Goal: Information Seeking & Learning: Learn about a topic

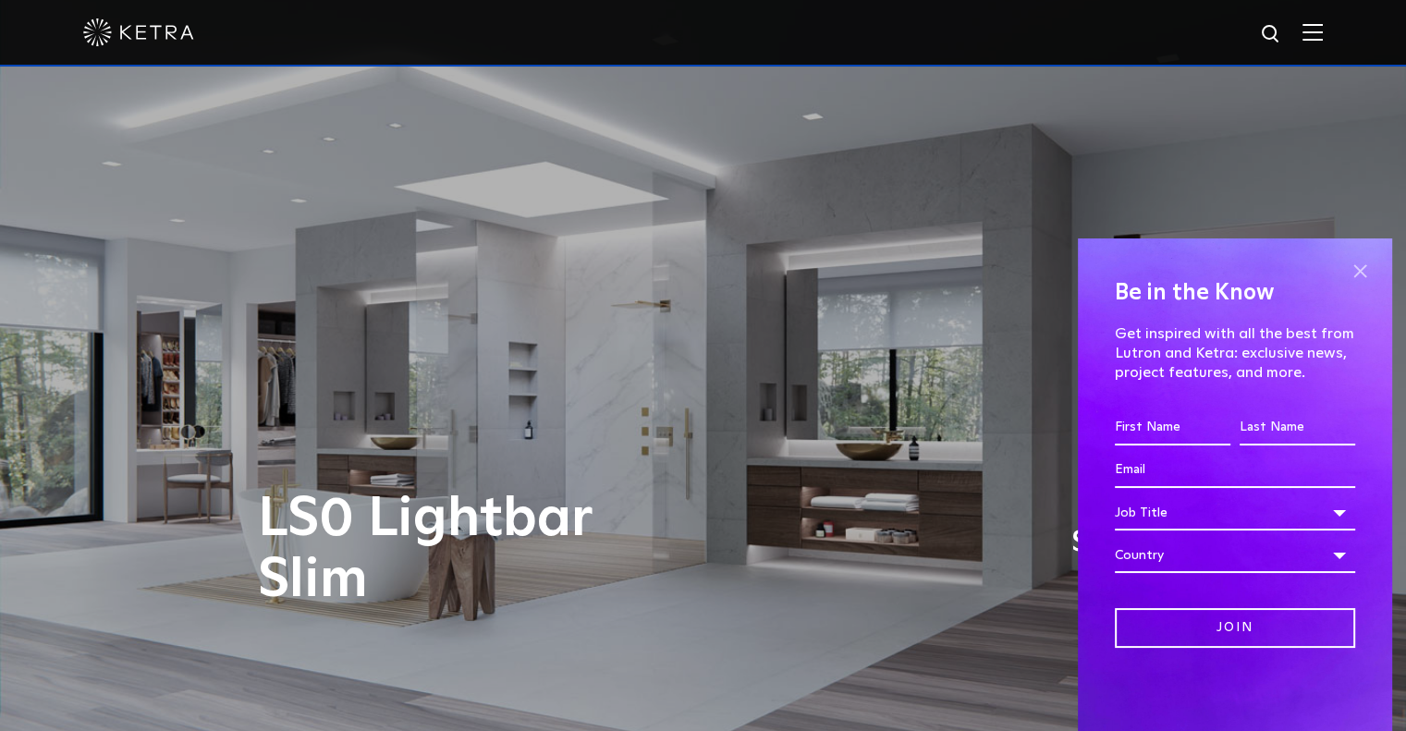
click at [1357, 276] on span at bounding box center [1360, 271] width 28 height 28
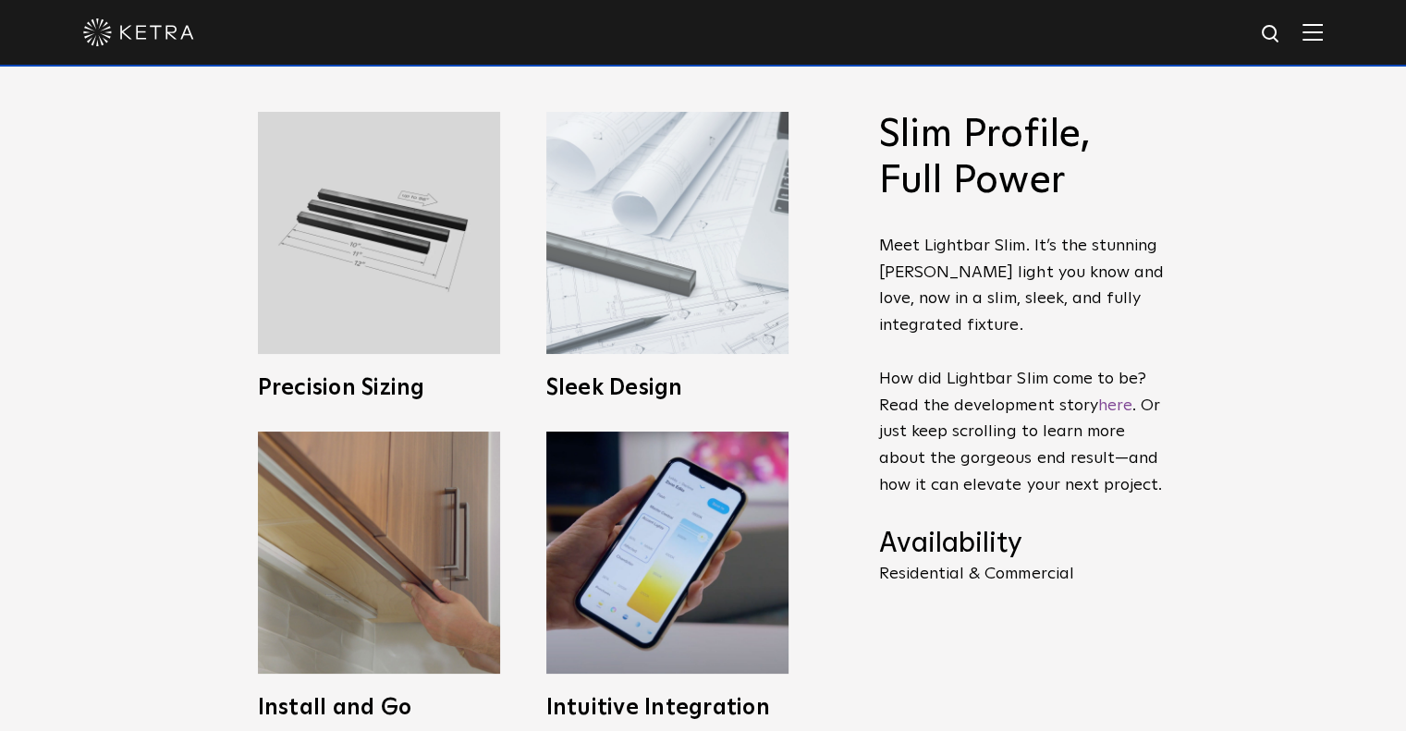
scroll to position [647, 0]
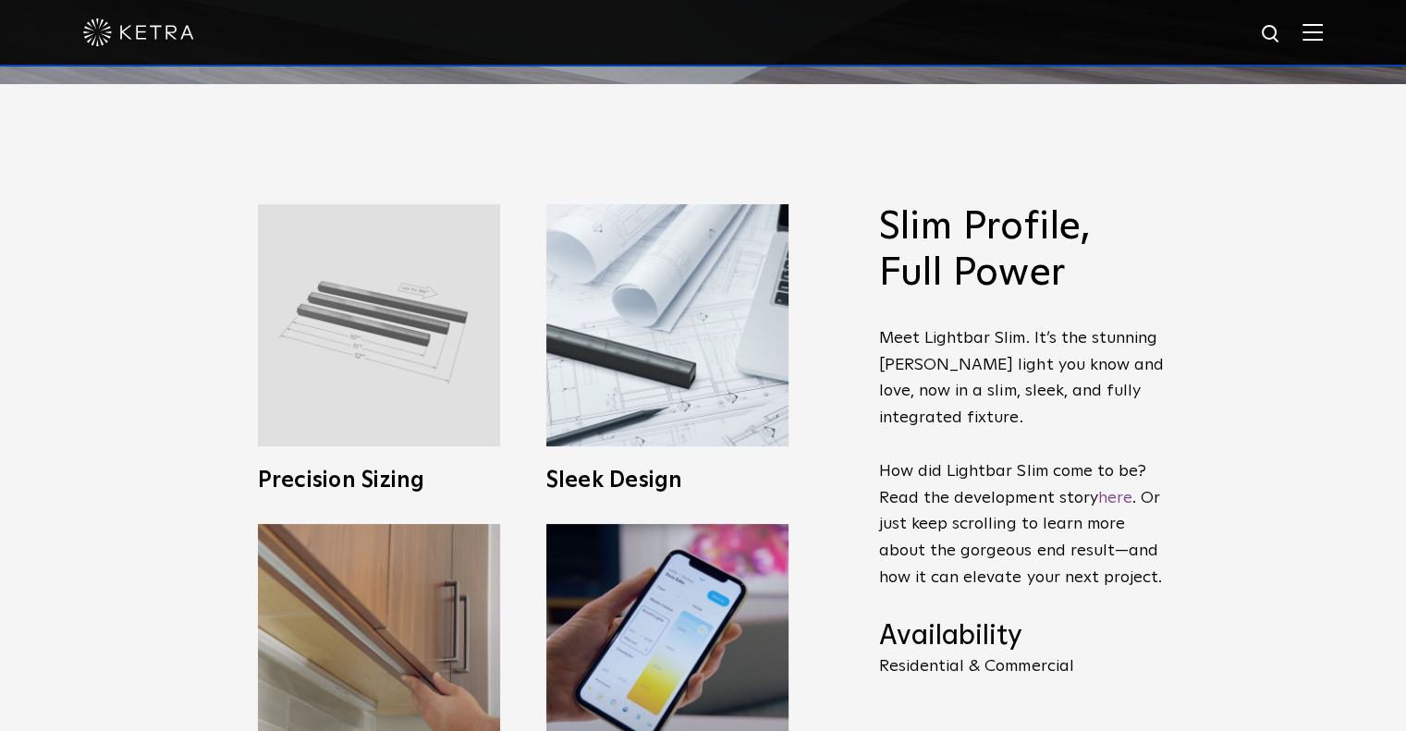
click at [370, 365] on img at bounding box center [379, 325] width 242 height 242
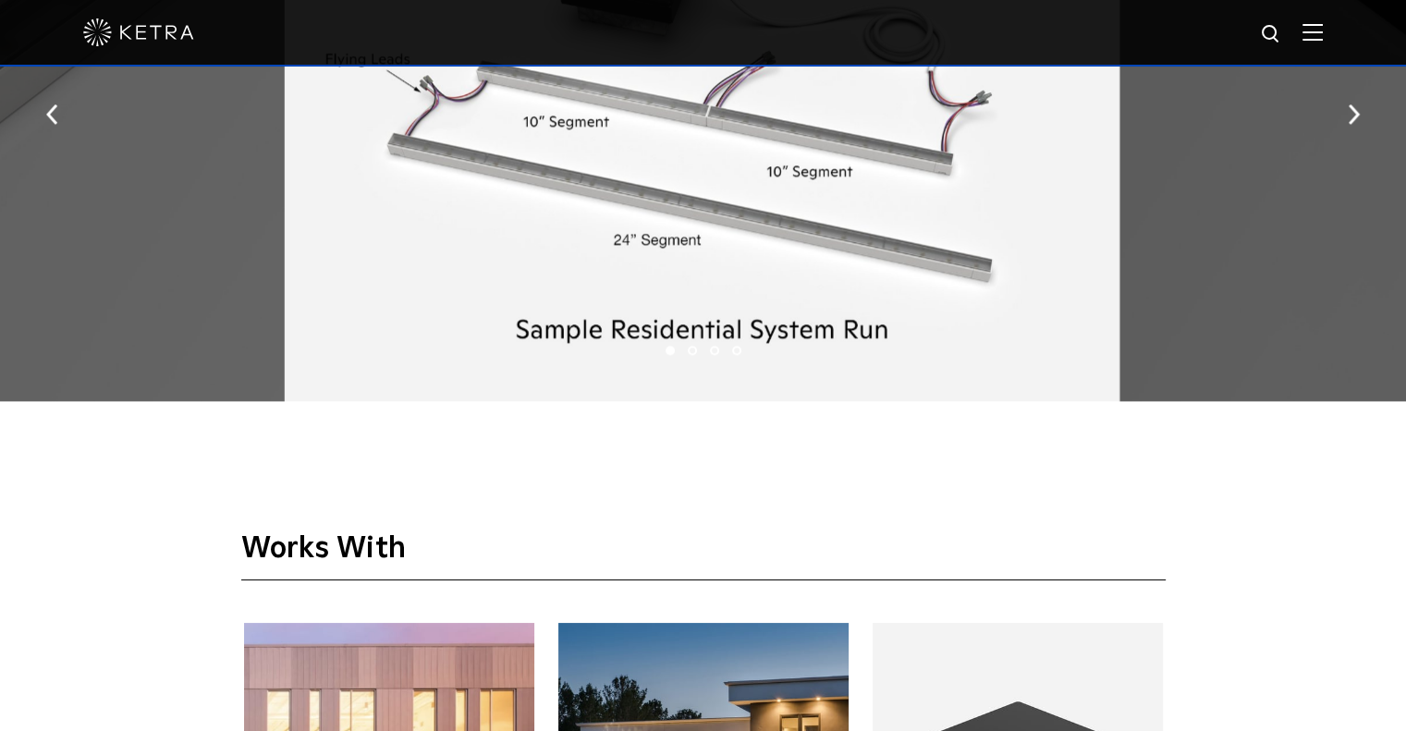
scroll to position [2589, 0]
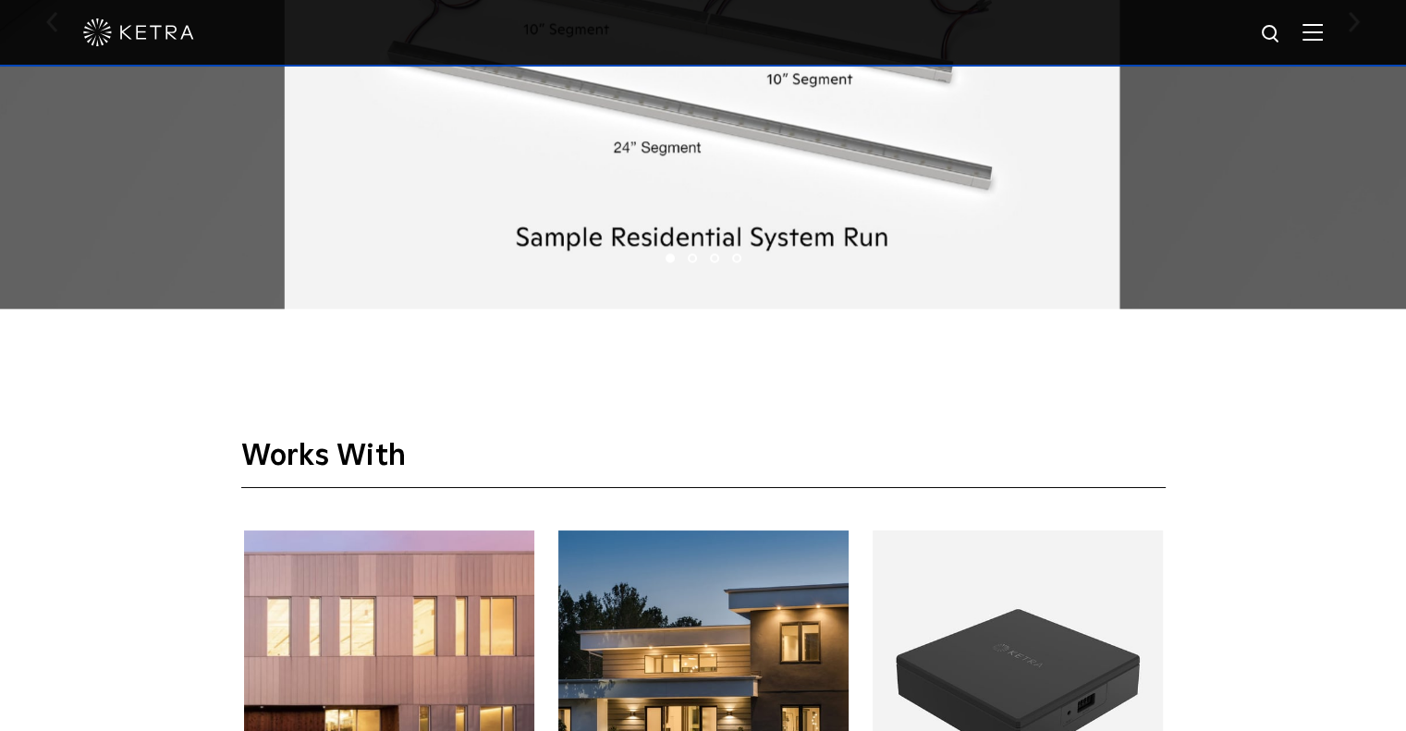
click at [692, 262] on li "2" at bounding box center [692, 257] width 9 height 9
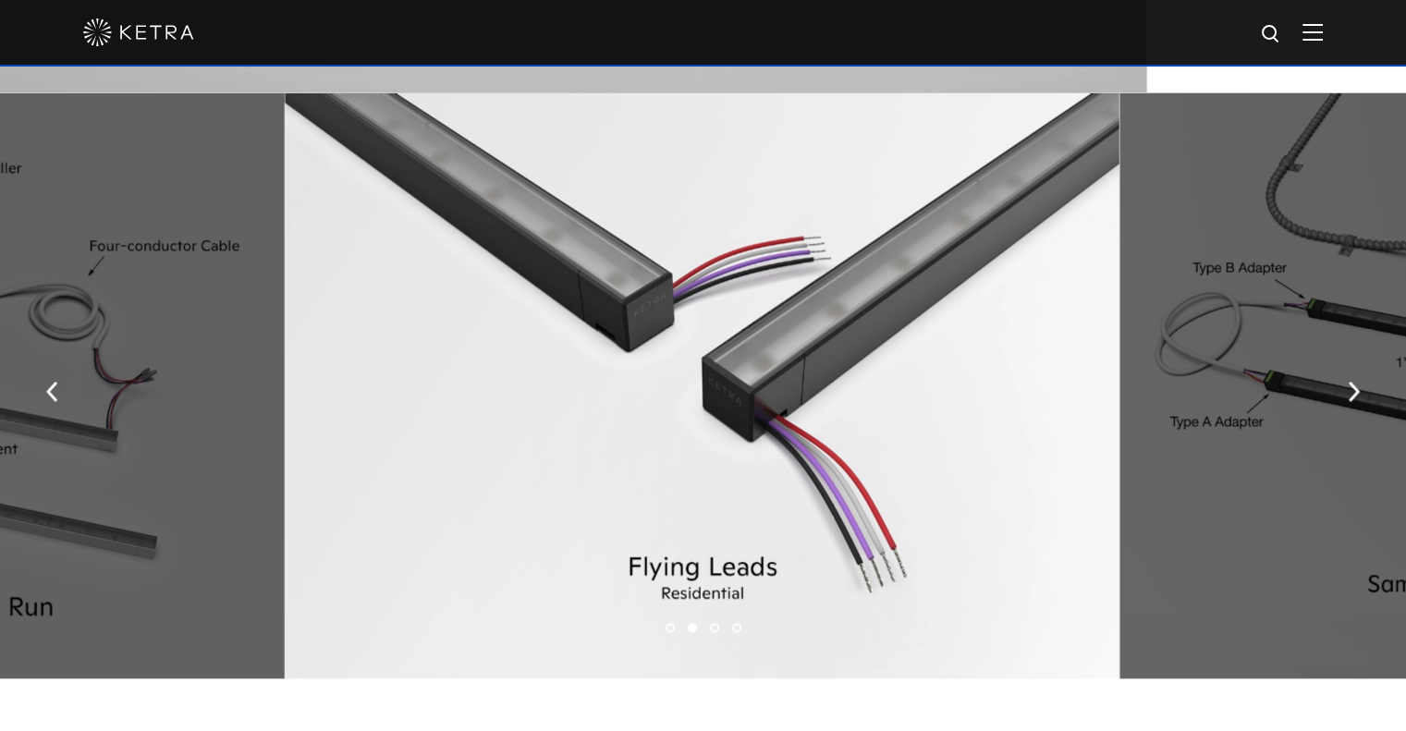
scroll to position [2312, 0]
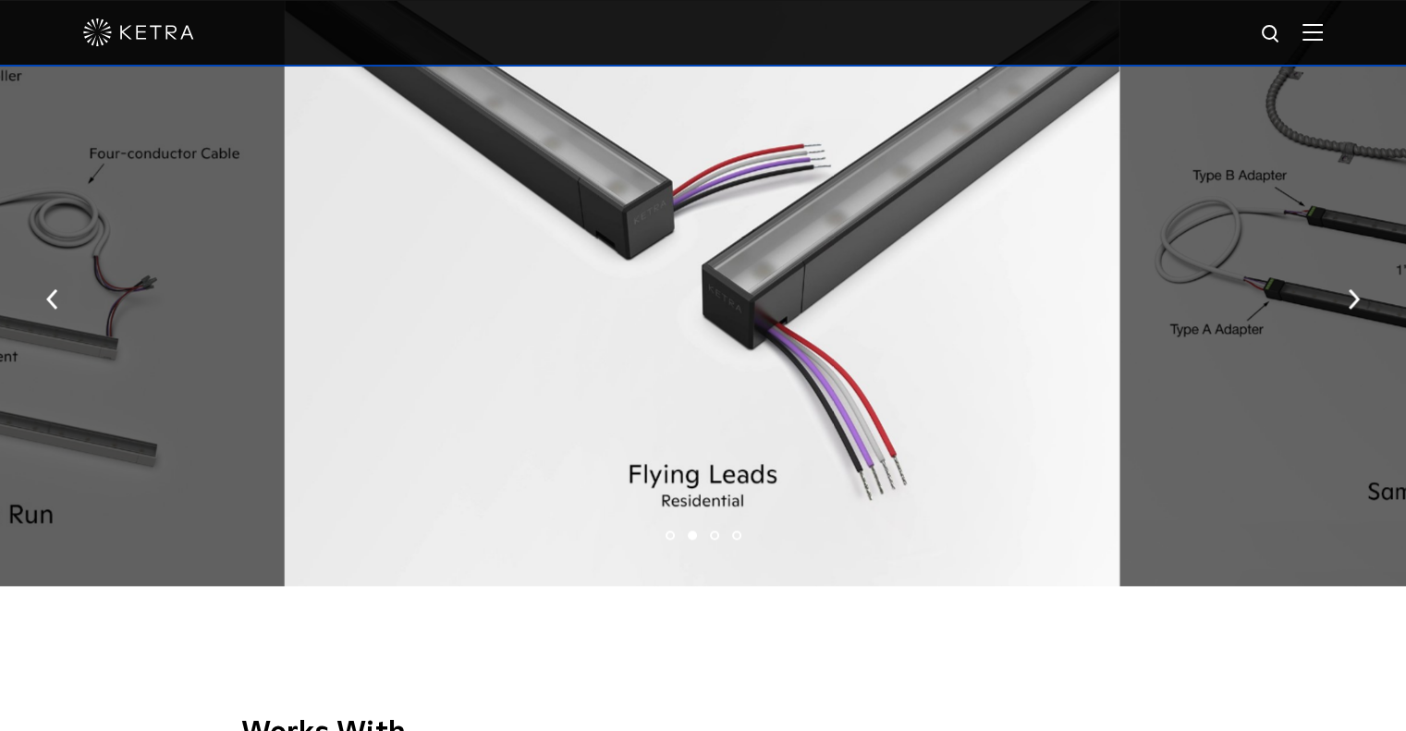
click at [706, 535] on ul "1 2 3 4" at bounding box center [703, 535] width 1406 height 27
click at [714, 533] on li "3" at bounding box center [714, 535] width 9 height 9
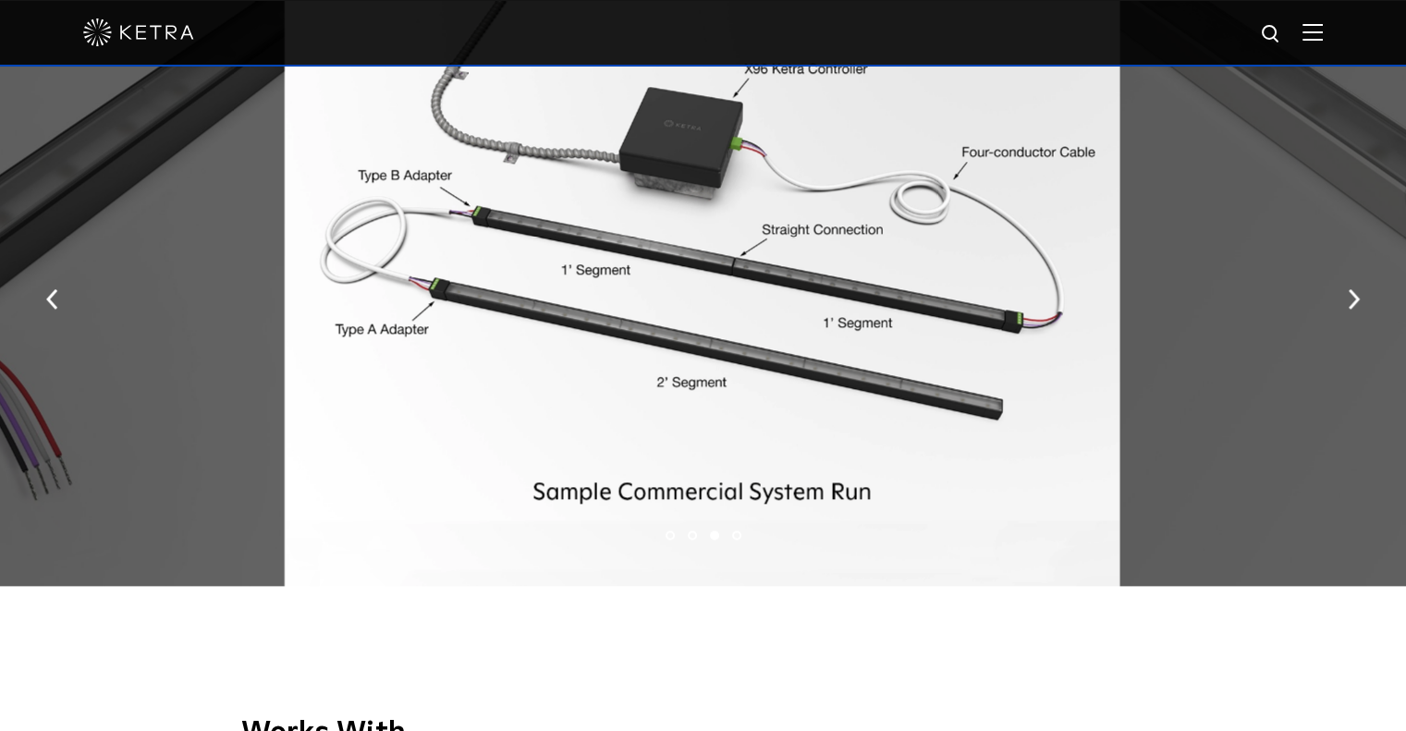
click at [733, 535] on li "4" at bounding box center [736, 535] width 9 height 9
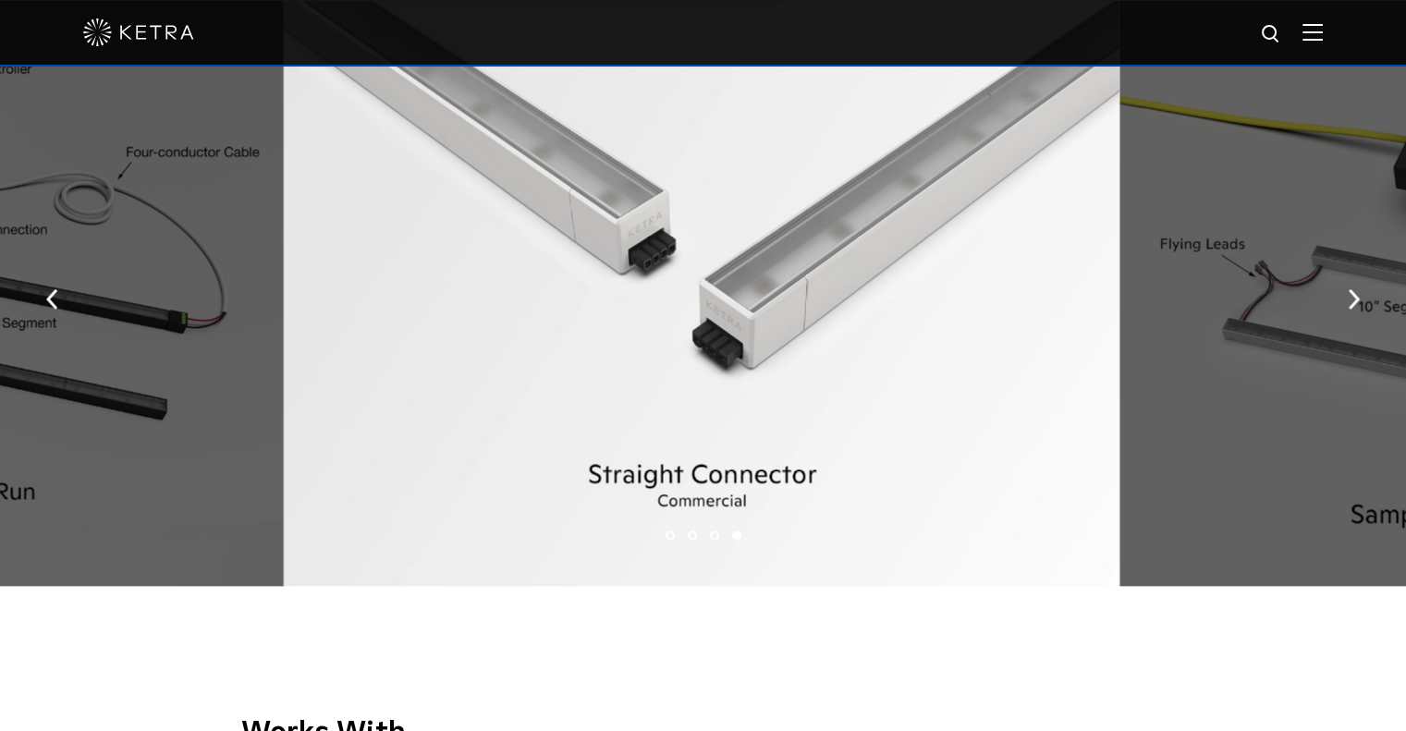
click at [714, 537] on li "3" at bounding box center [714, 535] width 9 height 9
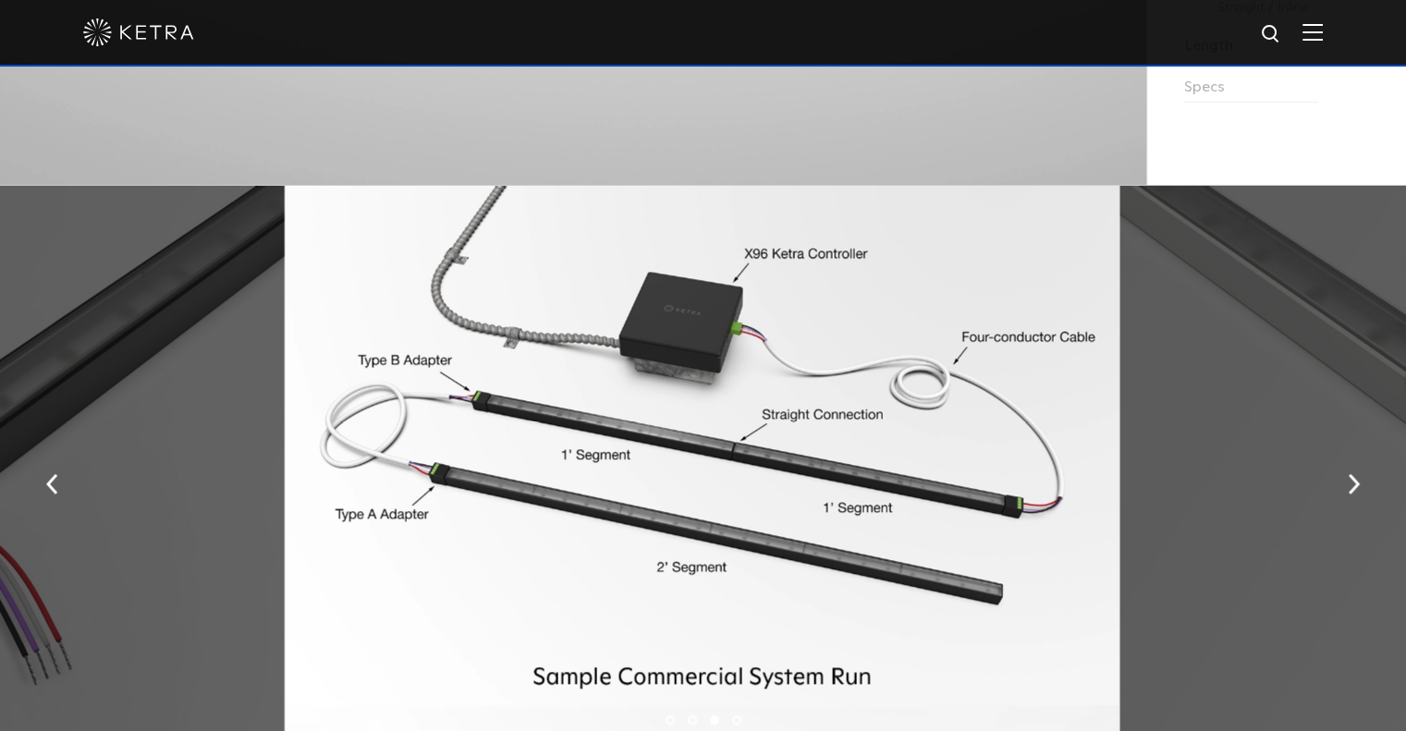
scroll to position [2219, 0]
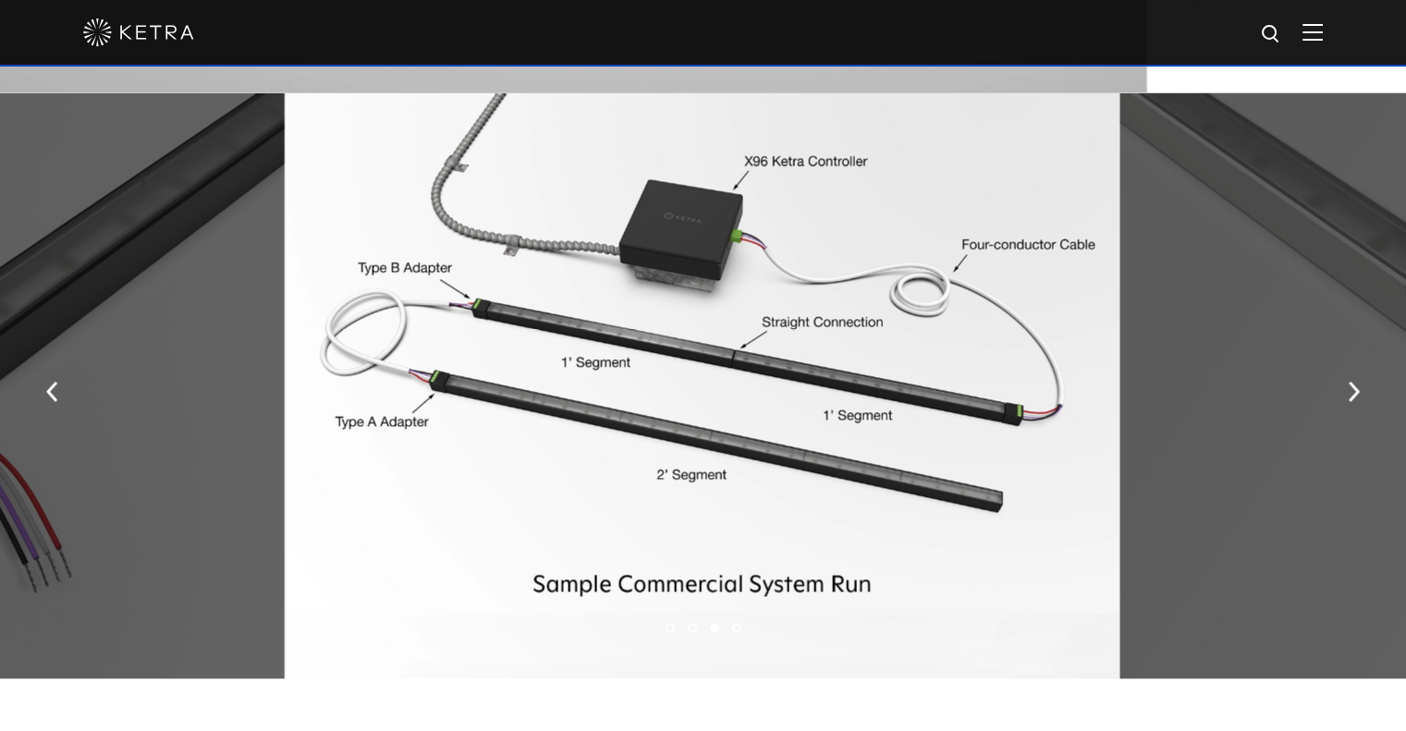
click at [670, 629] on li "1" at bounding box center [670, 627] width 9 height 9
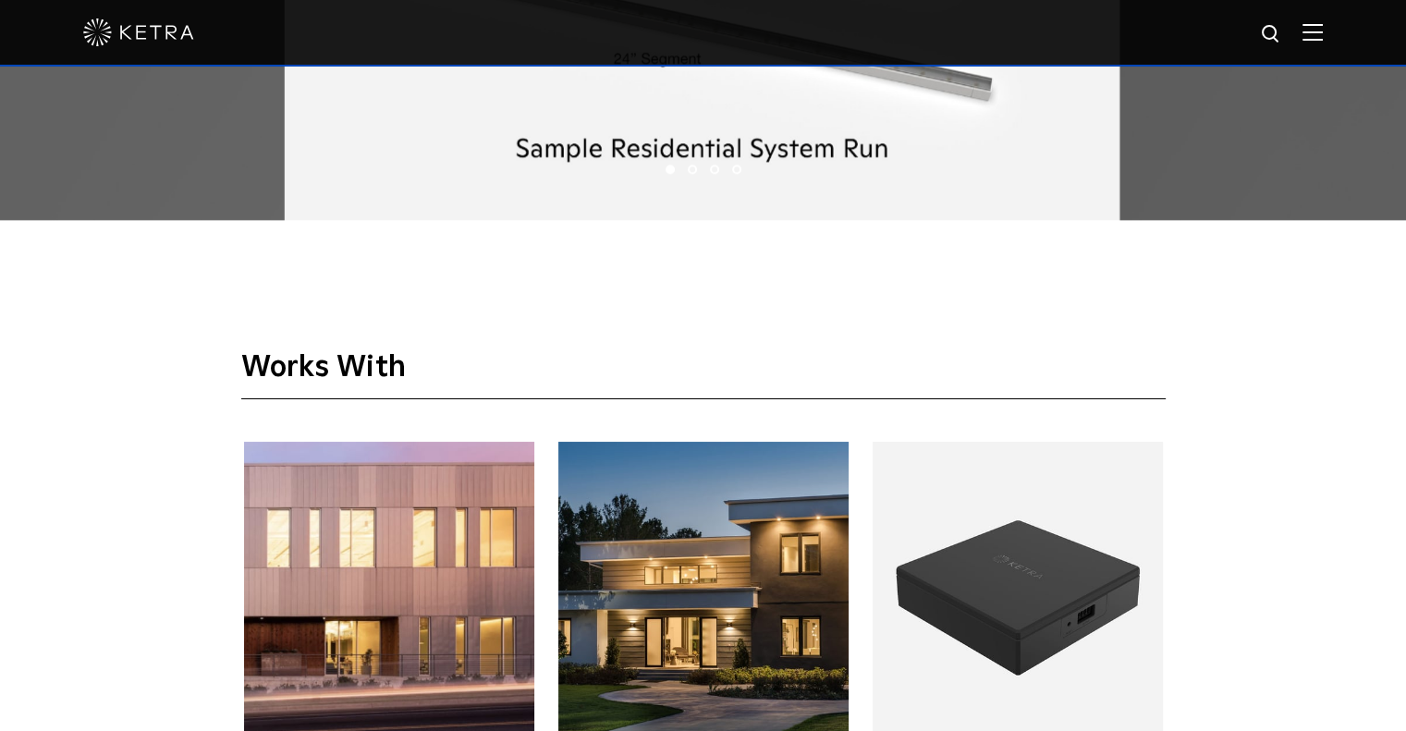
scroll to position [2863, 0]
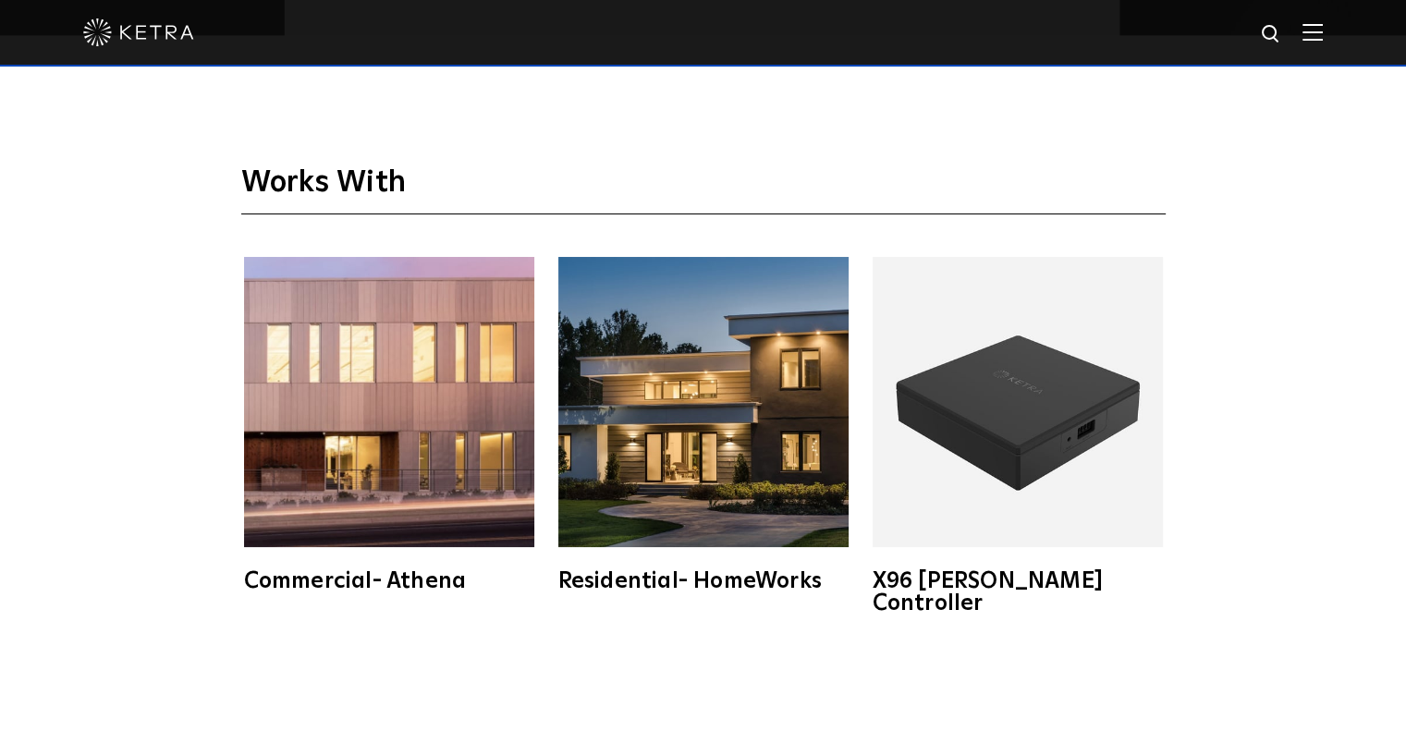
click at [726, 458] on img at bounding box center [704, 402] width 290 height 290
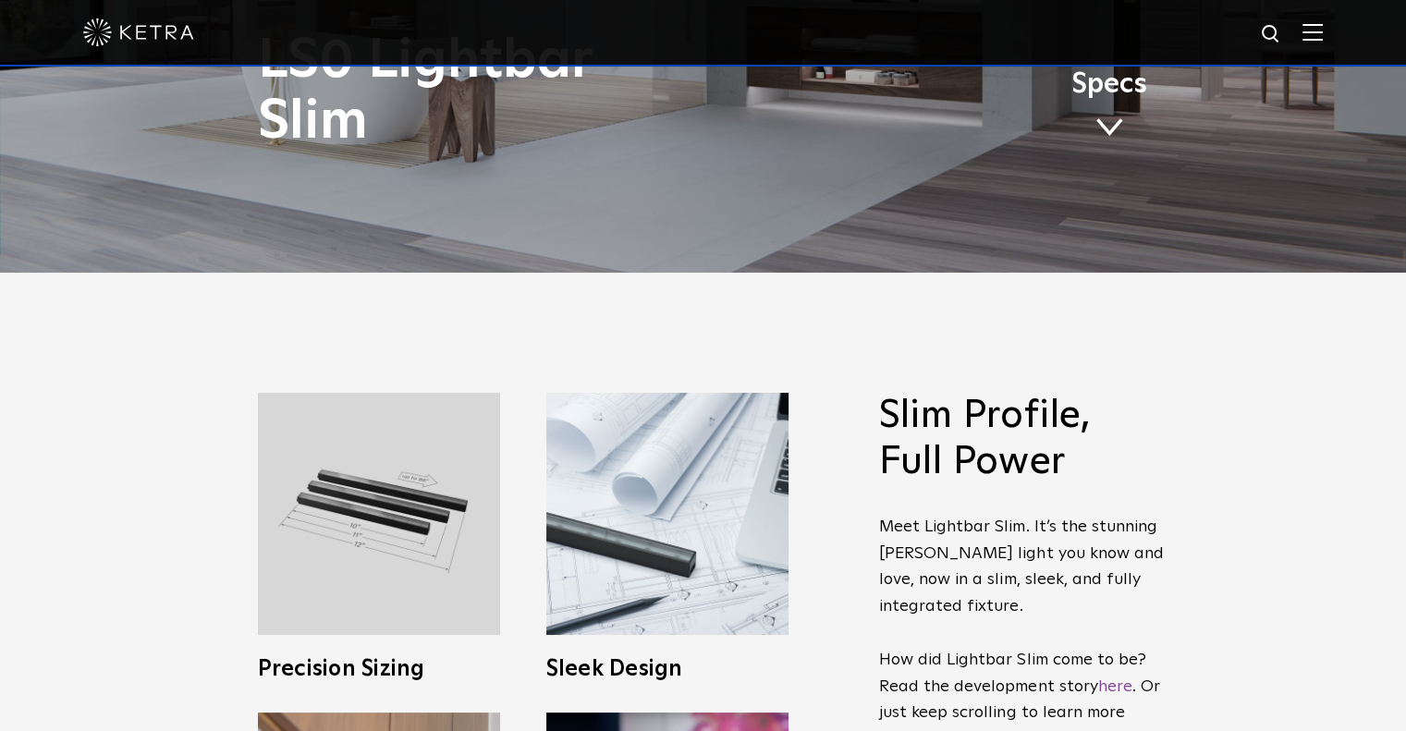
scroll to position [0, 0]
